Goal: Transaction & Acquisition: Download file/media

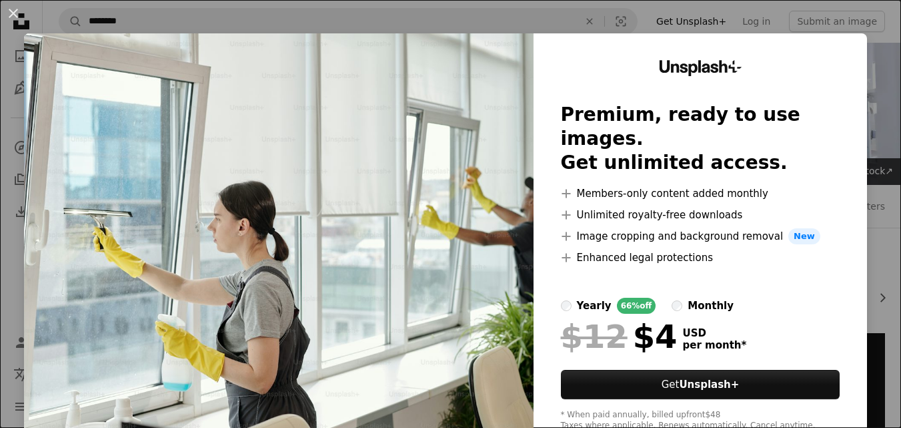
scroll to position [267, 0]
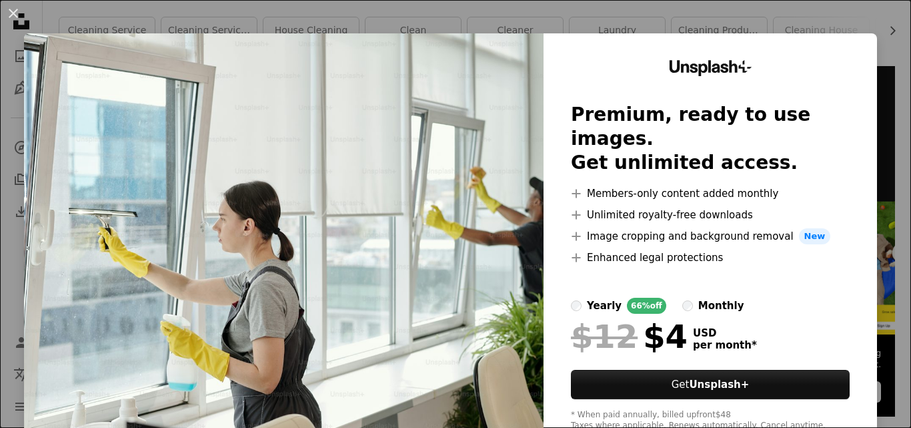
click at [738, 23] on div "An X shape Unsplash+ Premium, ready to use images. Get unlimited access. A plus…" at bounding box center [455, 214] width 911 height 428
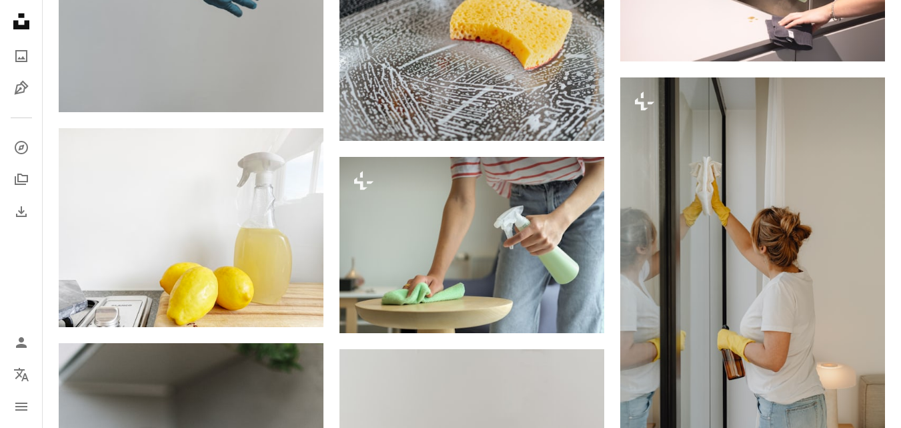
scroll to position [1401, 0]
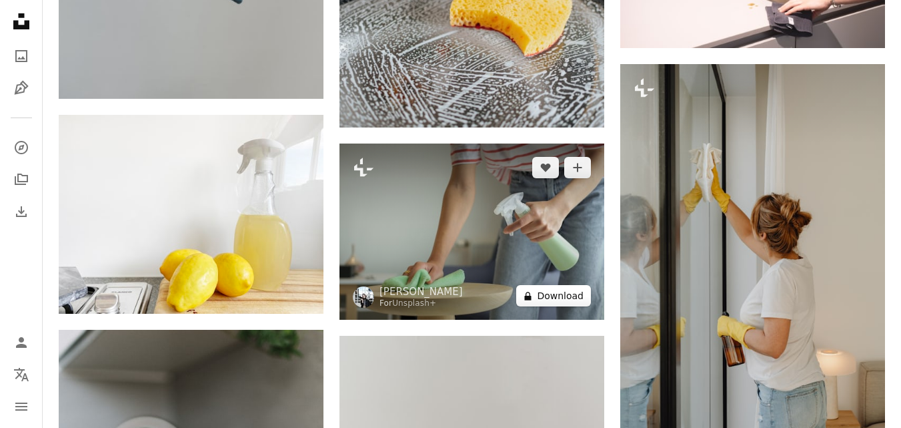
click at [551, 297] on button "A lock Download" at bounding box center [553, 295] width 75 height 21
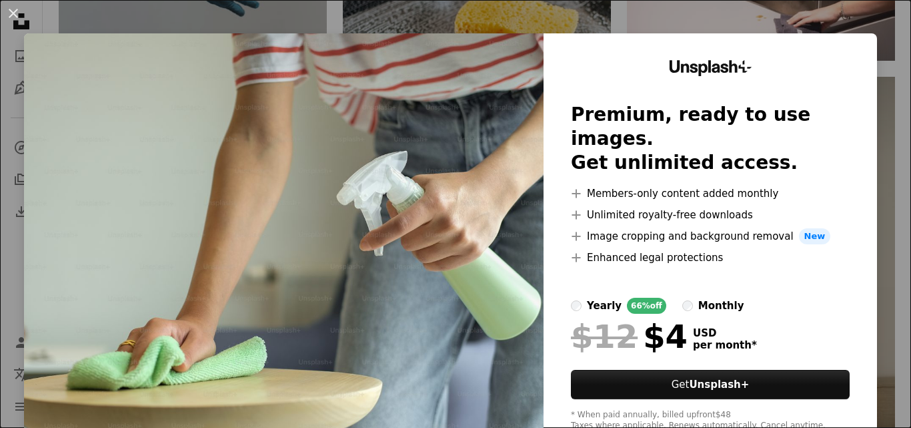
click at [857, 13] on div "An X shape Unsplash+ Premium, ready to use images. Get unlimited access. A plus…" at bounding box center [455, 214] width 911 height 428
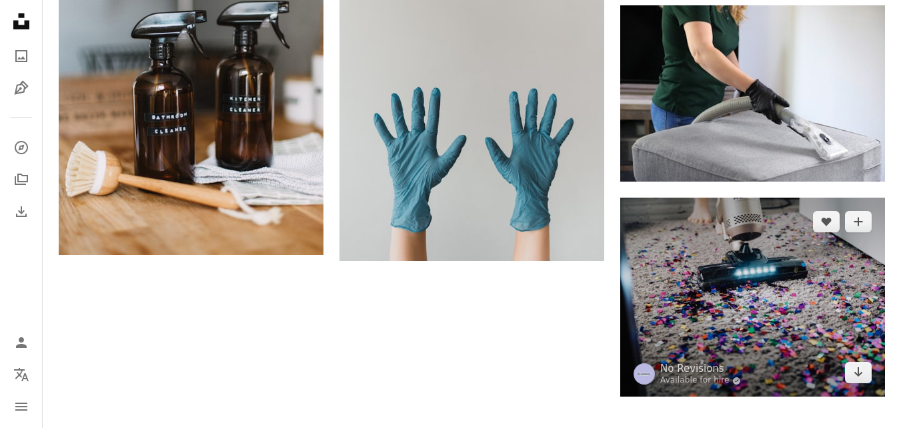
scroll to position [2002, 0]
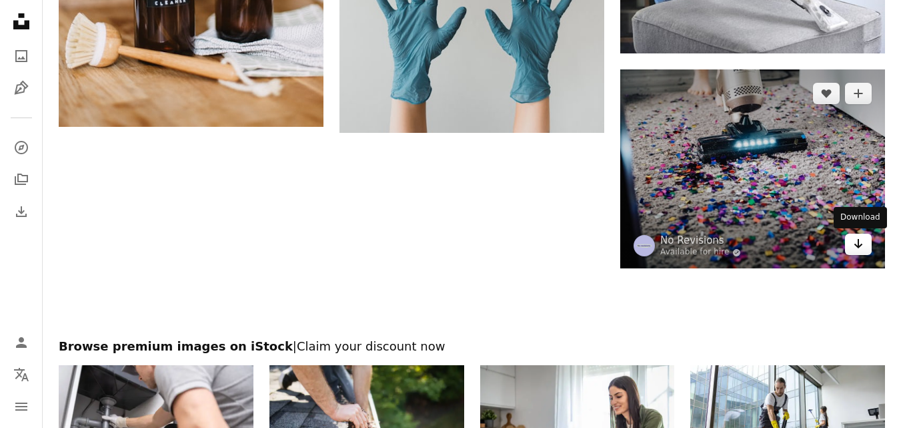
click at [863, 247] on icon "Arrow pointing down" at bounding box center [858, 244] width 11 height 16
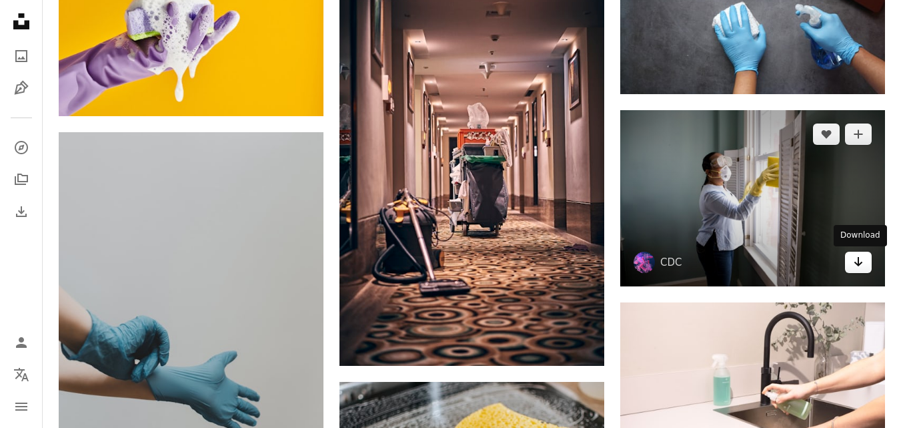
scroll to position [996, 0]
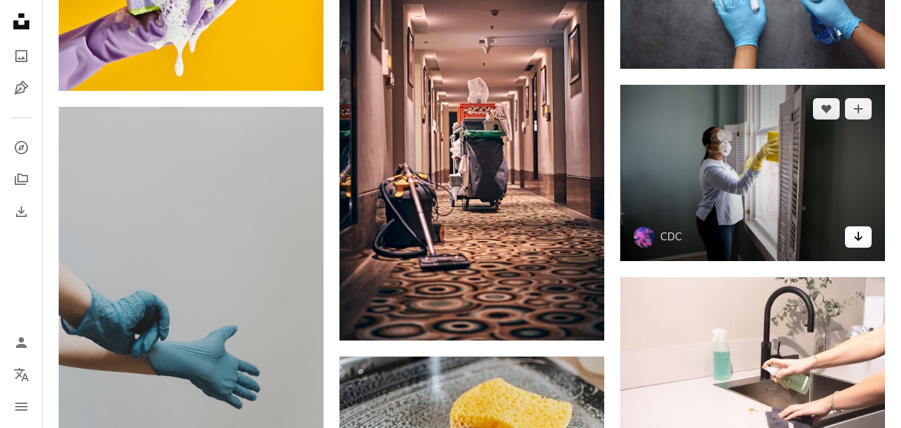
click at [860, 235] on icon "Arrow pointing down" at bounding box center [858, 236] width 11 height 16
